Goal: Complete application form

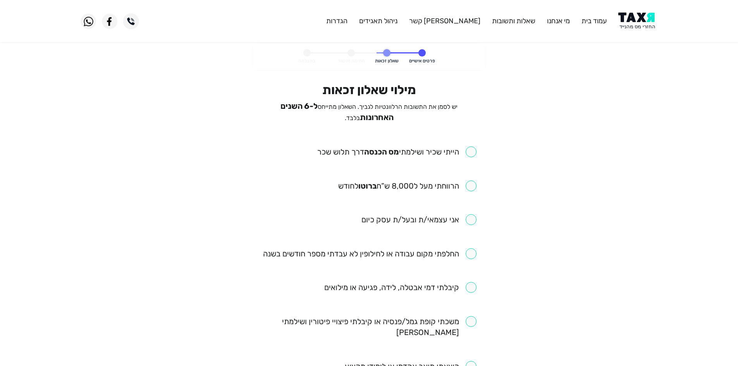
click at [369, 117] on span "יש לסמן את התשובות הרלוונטיות לגביך. השאלון מתייחס ל-6 השנים האחרונות בלבד." at bounding box center [369, 112] width 177 height 19
click at [351, 115] on p "יש לסמן את התשובות הרלוונטיות לגביך. השאלון מתייחס ל-6 השנים האחרונות בלבד." at bounding box center [369, 112] width 215 height 22
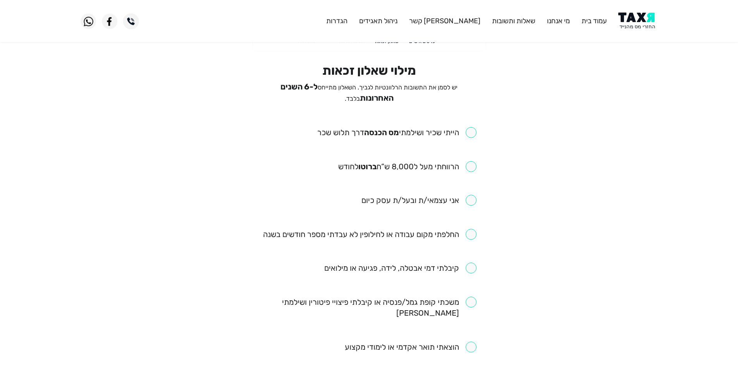
scroll to position [39, 0]
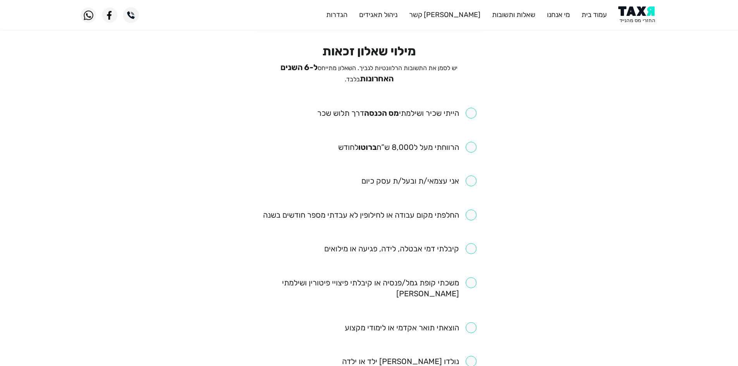
click at [470, 114] on input "checkbox" at bounding box center [396, 113] width 159 height 11
checkbox input "true"
click at [454, 142] on input "checkbox" at bounding box center [407, 147] width 138 height 11
checkbox input "true"
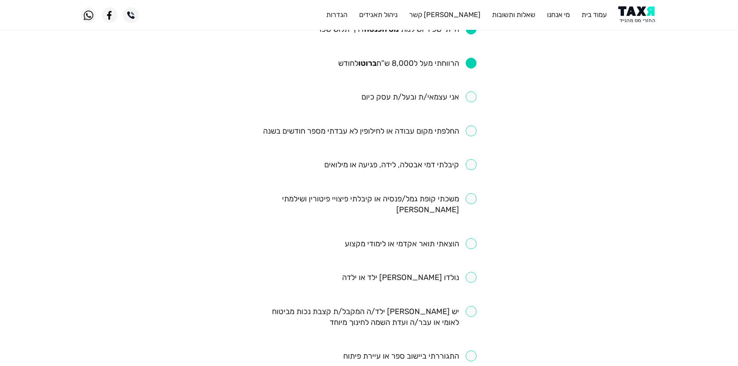
scroll to position [155, 0]
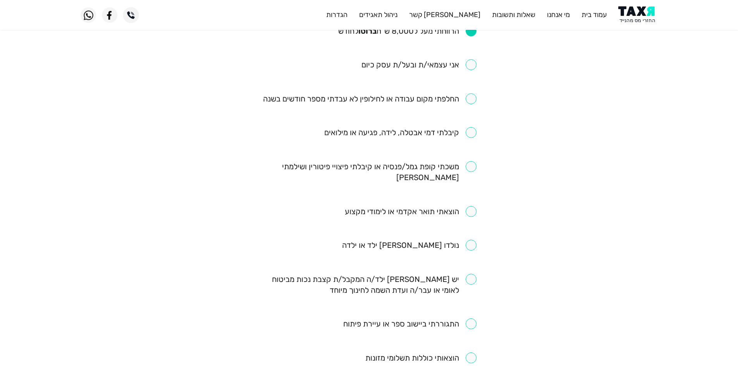
click at [430, 96] on input "checkbox" at bounding box center [370, 98] width 214 height 11
checkbox input "true"
drag, startPoint x: 471, startPoint y: 167, endPoint x: 492, endPoint y: 153, distance: 26.2
click at [480, 160] on div "מילוי שאלון זכאות יש לסמן את התשובות הרלוונטיות לגביך. השאלון מתייחס ל-6 השנים …" at bounding box center [369, 247] width 226 height 638
click at [467, 167] on input "checkbox" at bounding box center [369, 172] width 215 height 22
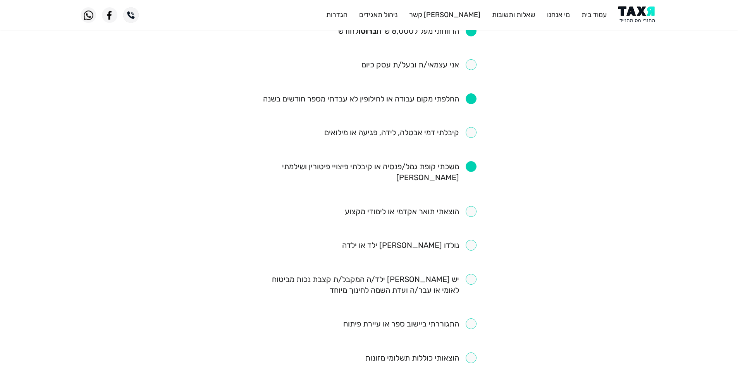
click at [447, 165] on input "checkbox" at bounding box center [369, 172] width 215 height 22
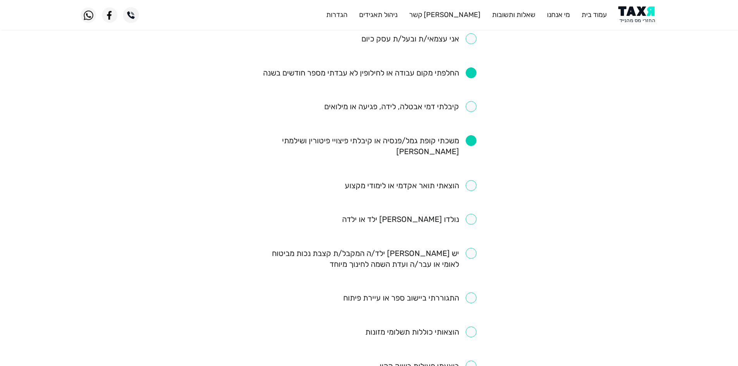
scroll to position [194, 0]
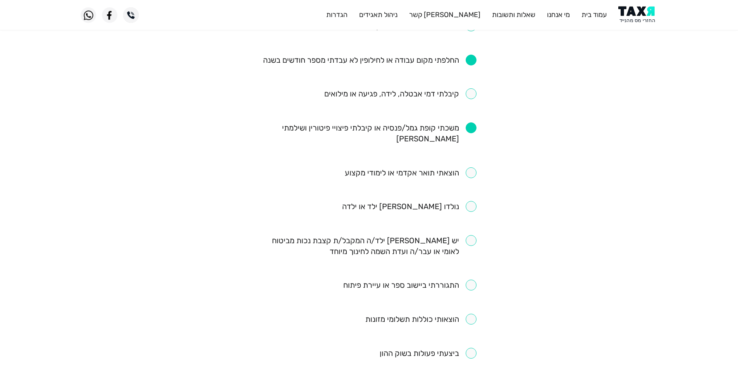
click at [402, 126] on input "checkbox" at bounding box center [369, 133] width 215 height 22
checkbox input "false"
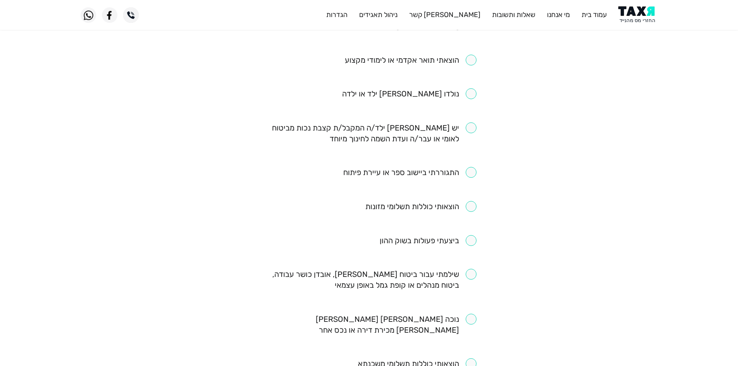
scroll to position [388, 0]
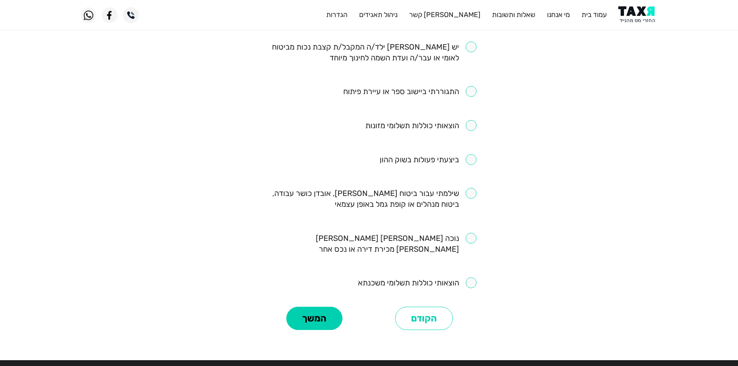
click at [471, 188] on input "checkbox" at bounding box center [369, 199] width 215 height 22
checkbox input "true"
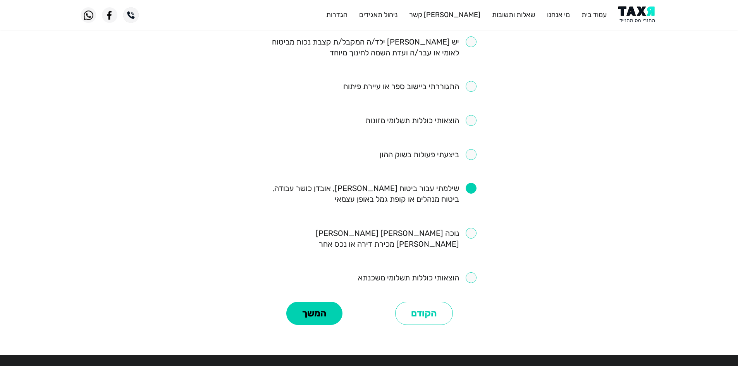
scroll to position [408, 0]
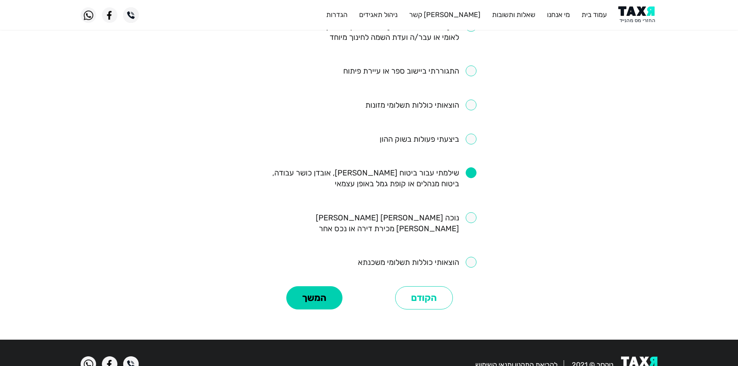
click at [475, 134] on input "checkbox" at bounding box center [428, 139] width 97 height 11
click at [451, 136] on ul "הייתי שכיר ושילמתי [PERSON_NAME] הכנסה דרך תלוש שכר הרווחתי מעל ל8,000 ש”ח ברוט…" at bounding box center [369, 3] width 215 height 530
click at [453, 134] on li "ביצעתי פעולות בשוק ההון" at bounding box center [369, 140] width 215 height 12
click at [457, 134] on input "checkbox" at bounding box center [428, 139] width 97 height 11
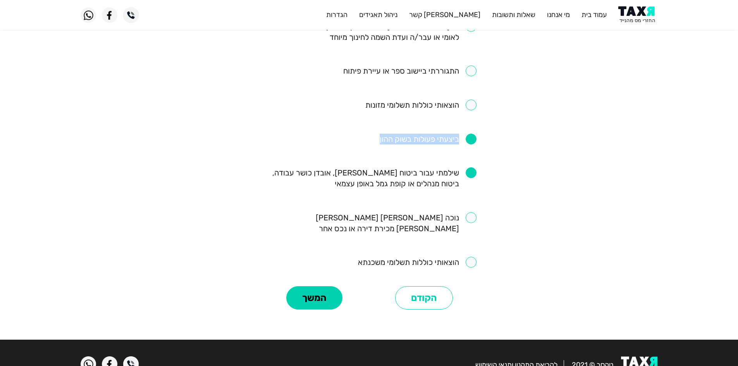
checkbox input "false"
click at [306, 287] on div "המשך" at bounding box center [315, 298] width 110 height 28
click at [311, 286] on button "המשך" at bounding box center [314, 297] width 56 height 23
